Goal: Task Accomplishment & Management: Complete application form

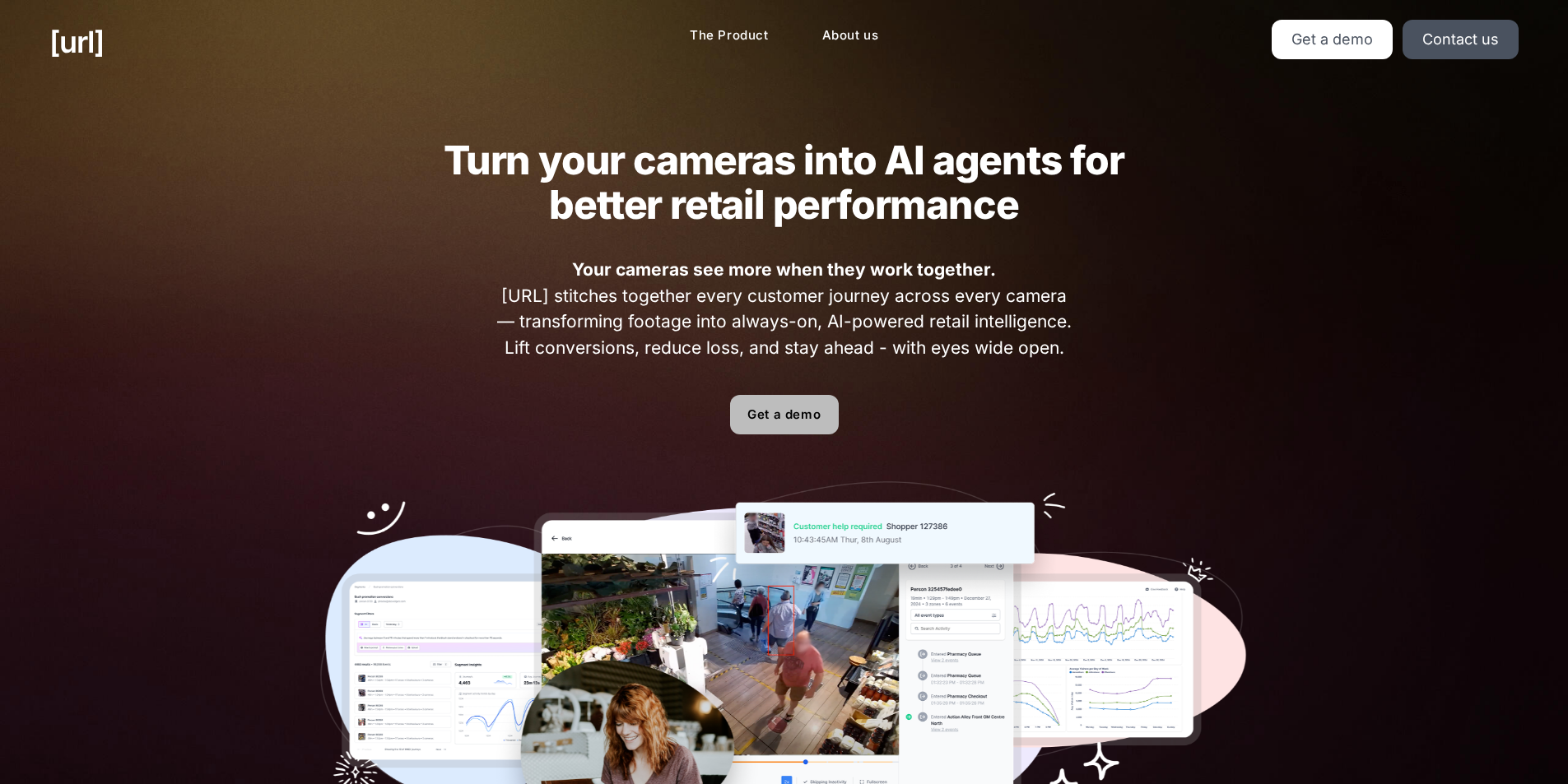
click at [759, 410] on link "Get a demo" at bounding box center [784, 414] width 109 height 39
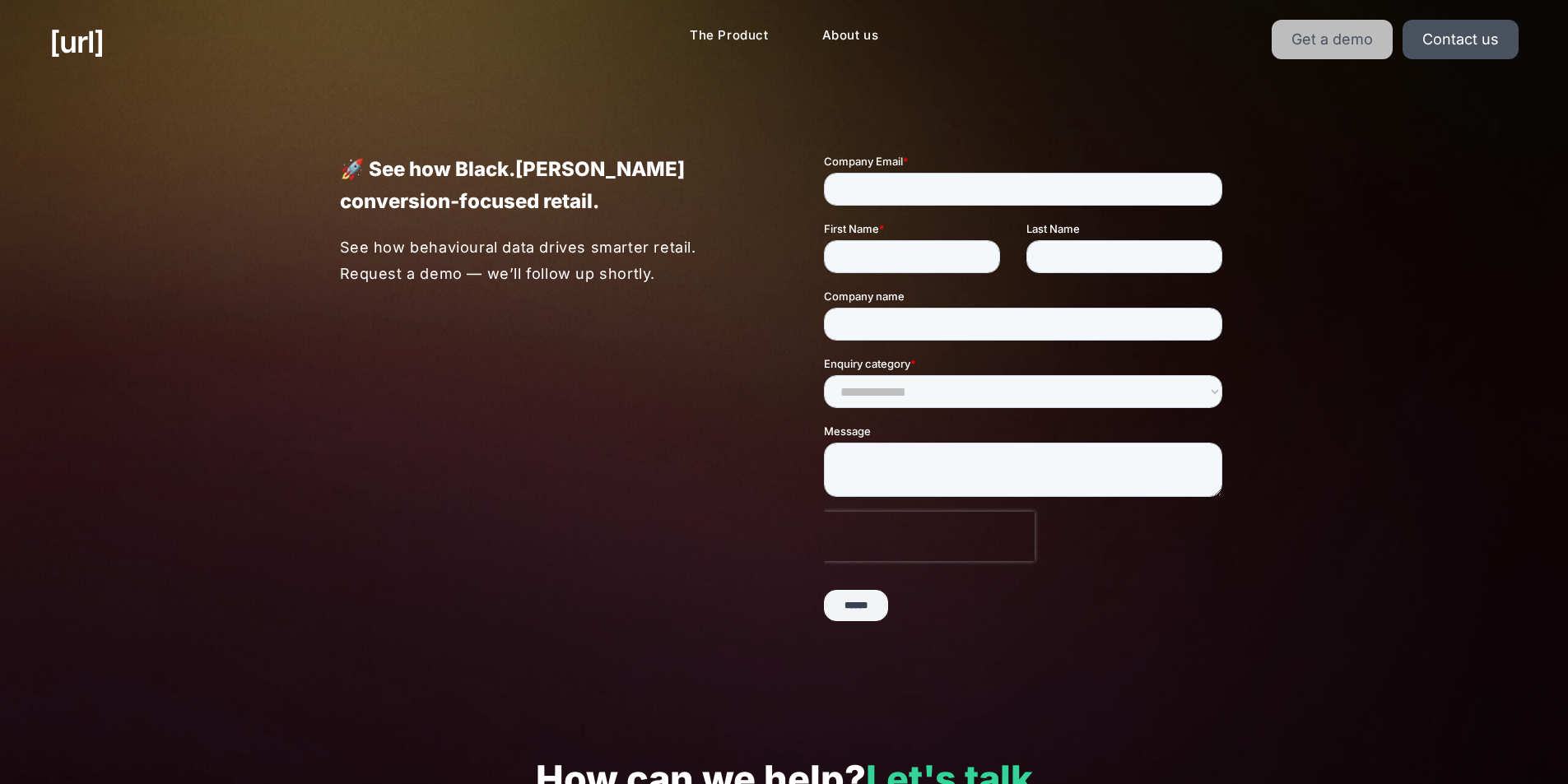
click at [1295, 23] on link "Get a demo" at bounding box center [1331, 39] width 121 height 39
click at [861, 596] on input "******" at bounding box center [855, 604] width 65 height 31
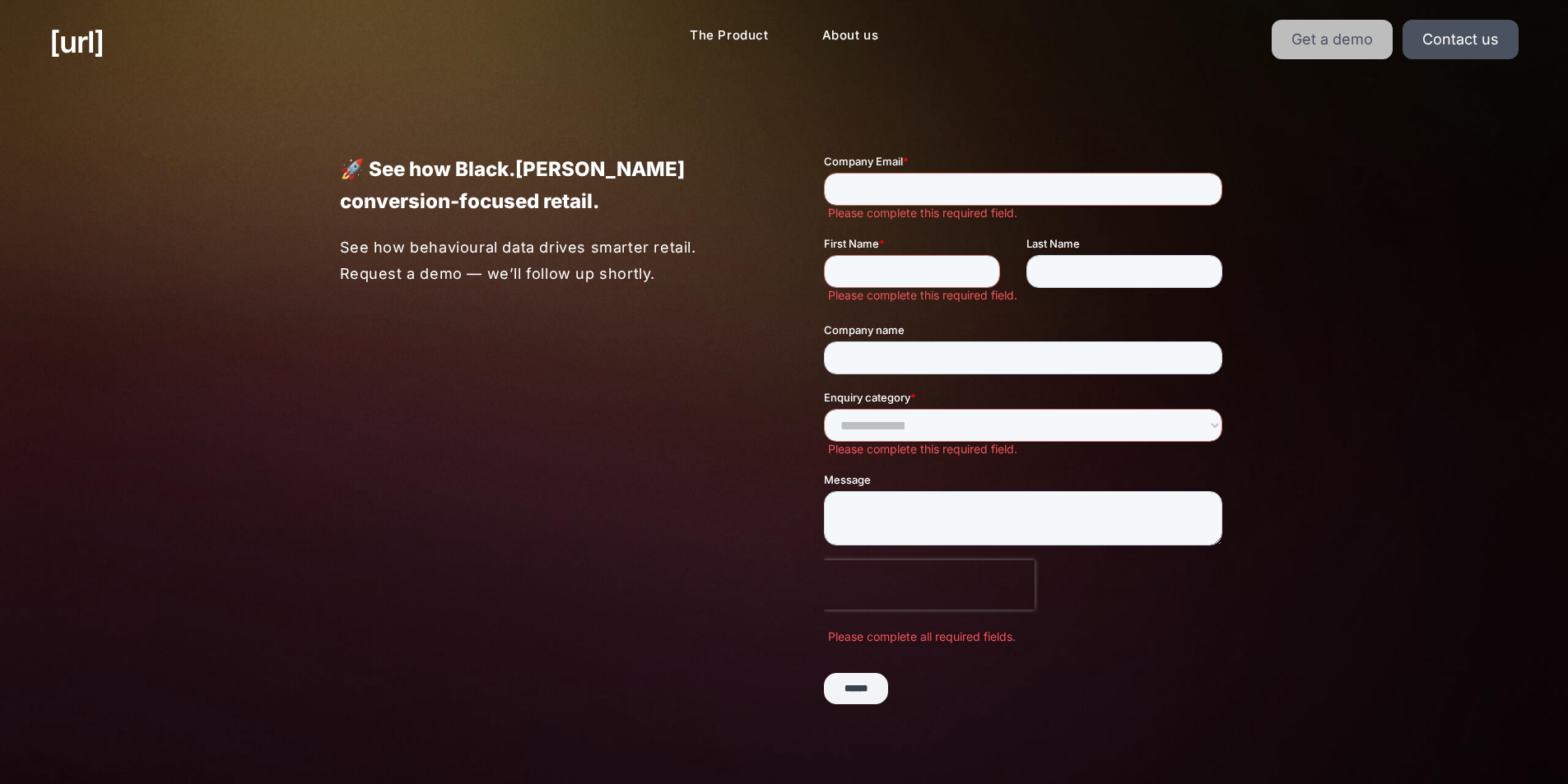
click at [1314, 43] on link "Get a demo" at bounding box center [1331, 39] width 121 height 39
click at [1305, 49] on link "Get a demo" at bounding box center [1331, 39] width 121 height 39
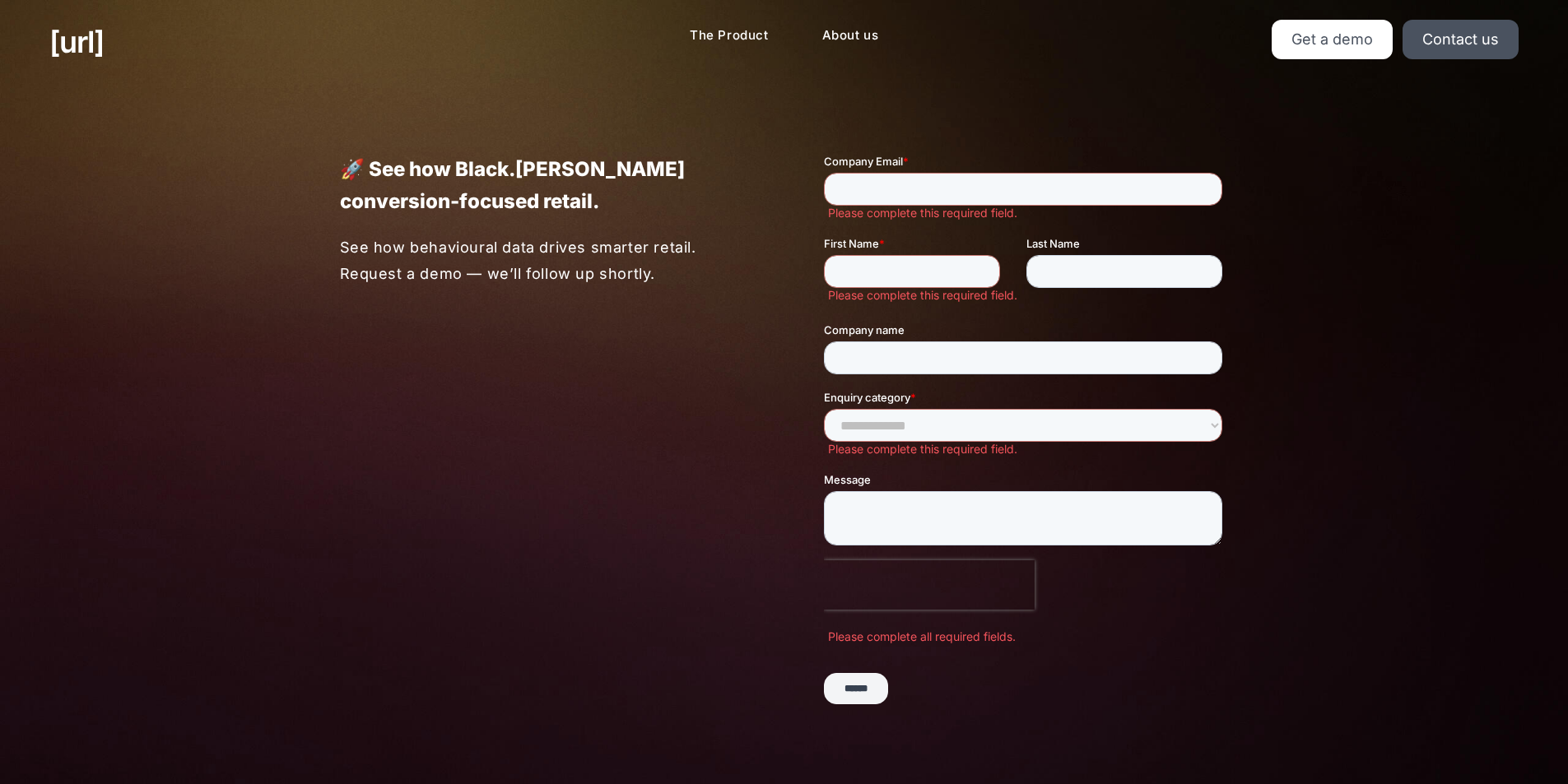
click at [440, 503] on div "🚀 See how Black.[PERSON_NAME] conversion-focused retail. See how behavioural da…" at bounding box center [784, 443] width 988 height 719
click at [855, 185] on input "Company Email *" at bounding box center [1022, 189] width 399 height 33
